Goal: Navigation & Orientation: Find specific page/section

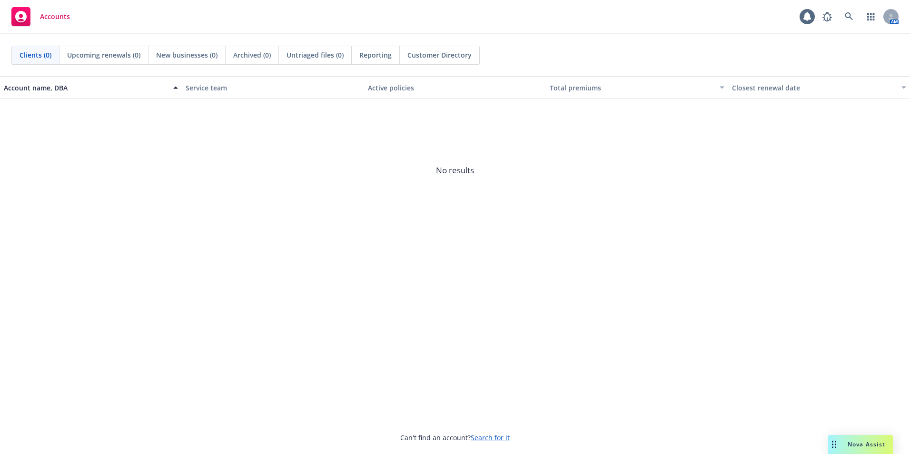
click at [197, 48] on div "New businesses (0)" at bounding box center [186, 55] width 77 height 18
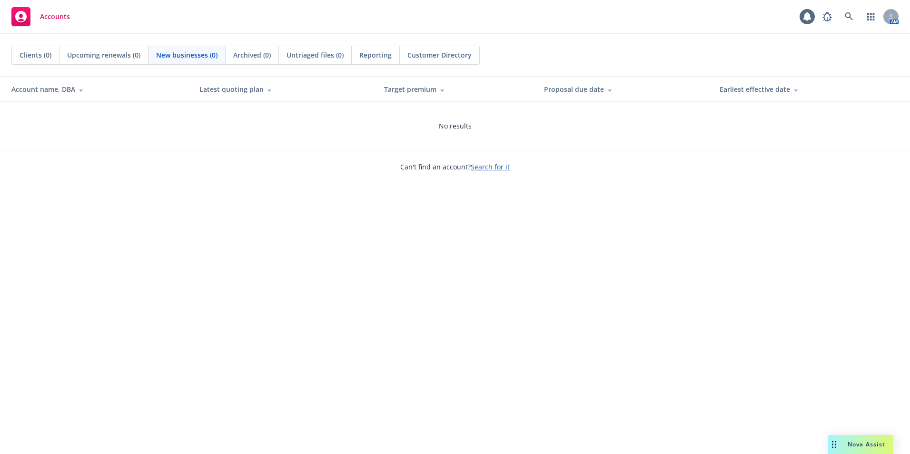
click at [245, 56] on span "Archived (0)" at bounding box center [252, 55] width 38 height 10
click at [309, 54] on span "Untriaged files (0)" at bounding box center [314, 55] width 57 height 10
